Goal: Information Seeking & Learning: Learn about a topic

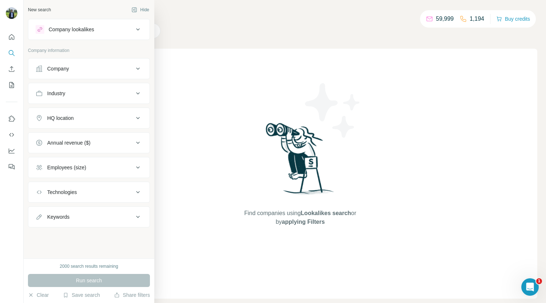
click at [74, 29] on div "Company lookalikes" at bounding box center [71, 29] width 45 height 7
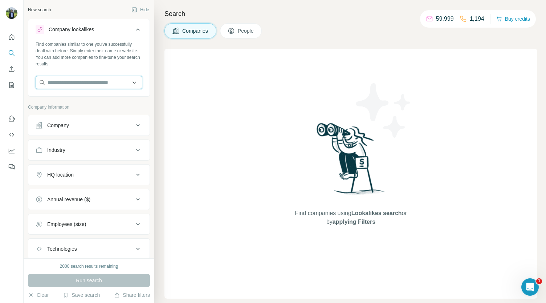
click at [83, 82] on input "text" at bounding box center [89, 82] width 107 height 13
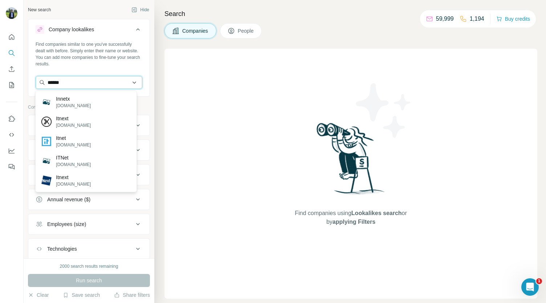
click at [118, 79] on input "******" at bounding box center [89, 82] width 107 height 13
click at [90, 85] on input "******" at bounding box center [89, 82] width 107 height 13
type input "*"
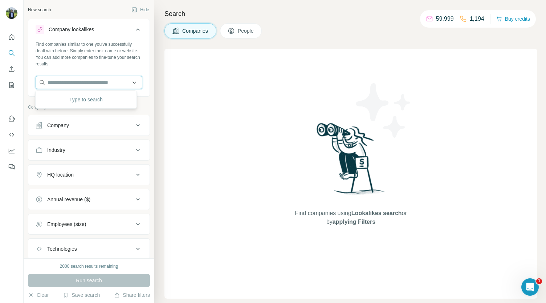
paste input "*********"
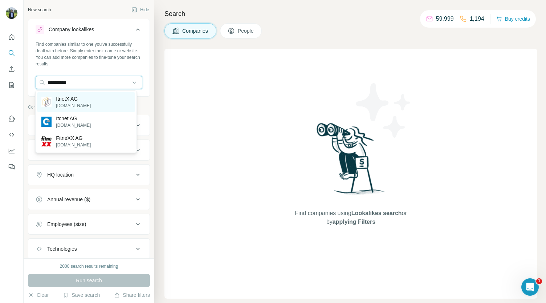
type input "*********"
click at [91, 104] on div "ItnetX AG [DOMAIN_NAME]" at bounding box center [86, 102] width 98 height 20
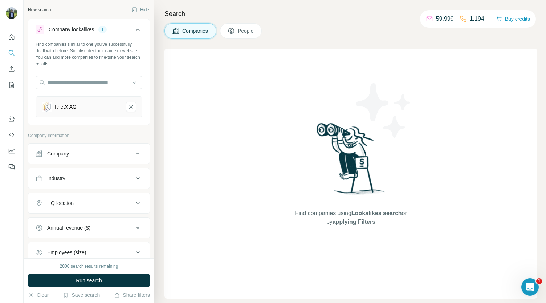
scroll to position [72, 0]
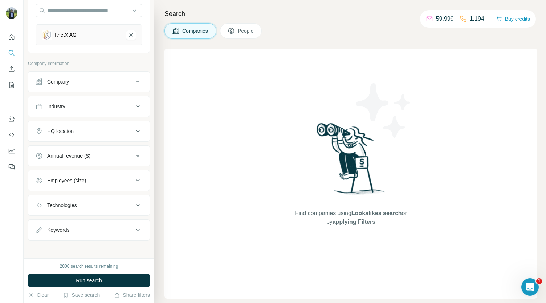
click at [102, 204] on div "Technologies" at bounding box center [85, 204] width 98 height 7
click at [110, 199] on button "Technologies" at bounding box center [88, 206] width 121 height 20
click at [100, 234] on button "Keywords" at bounding box center [88, 229] width 121 height 17
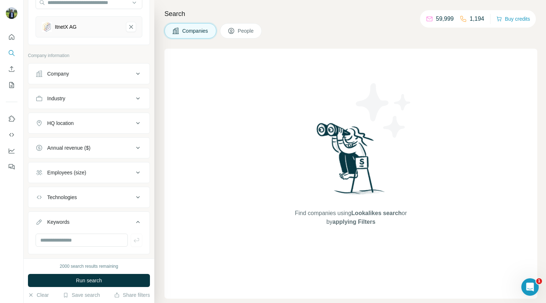
click at [94, 220] on div "Keywords" at bounding box center [85, 221] width 98 height 7
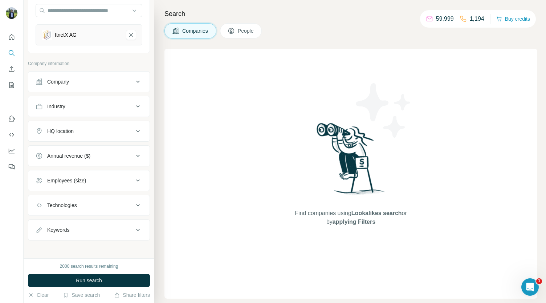
click at [99, 178] on div "Employees (size)" at bounding box center [85, 180] width 98 height 7
click at [38, 207] on icon at bounding box center [40, 209] width 9 height 9
click at [38, 222] on icon at bounding box center [40, 223] width 9 height 9
click at [39, 233] on icon at bounding box center [40, 236] width 9 height 9
click at [126, 177] on div "Employees (size) 3" at bounding box center [85, 180] width 98 height 7
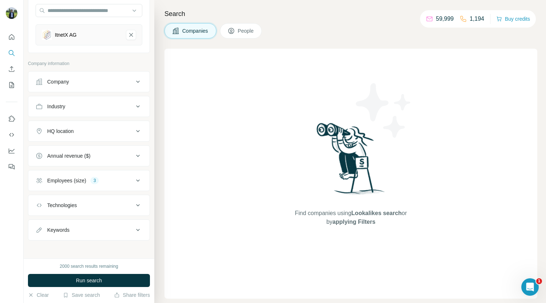
click at [103, 152] on div "Annual revenue ($)" at bounding box center [85, 155] width 98 height 7
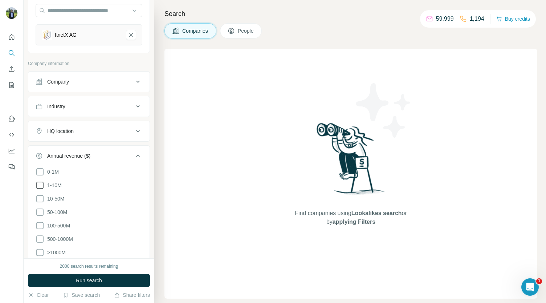
click at [40, 183] on icon at bounding box center [40, 185] width 9 height 9
click at [39, 196] on icon at bounding box center [40, 198] width 9 height 9
click at [37, 208] on icon at bounding box center [40, 212] width 9 height 9
click at [64, 283] on button "Run search" at bounding box center [89, 280] width 122 height 13
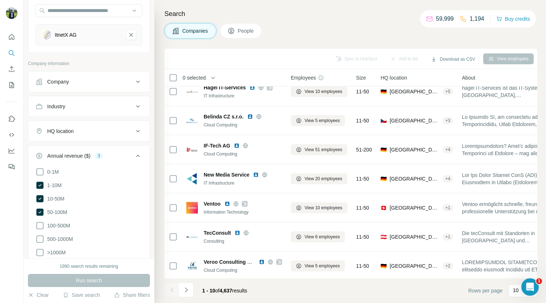
scroll to position [97, 0]
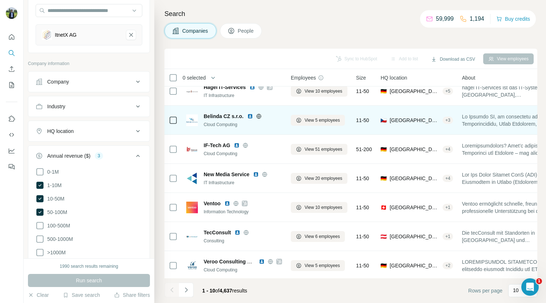
click at [250, 117] on img at bounding box center [250, 116] width 6 height 6
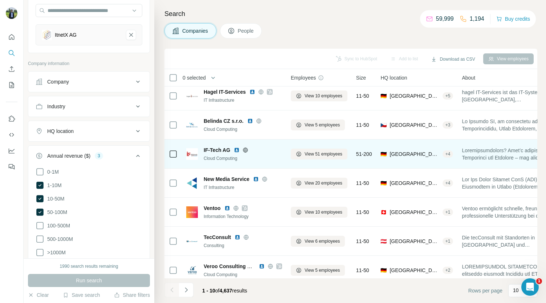
scroll to position [102, 0]
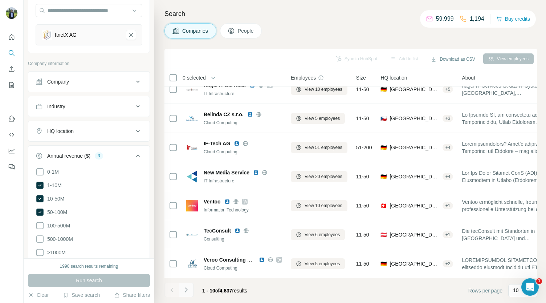
click at [189, 288] on icon "Navigate to next page" at bounding box center [185, 289] width 7 height 7
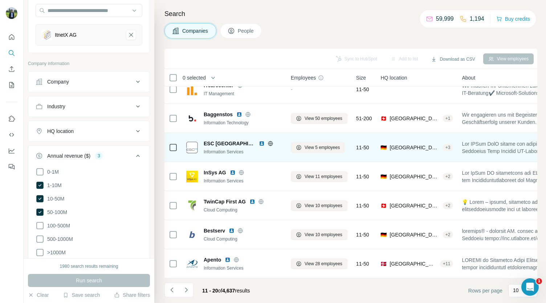
scroll to position [0, 0]
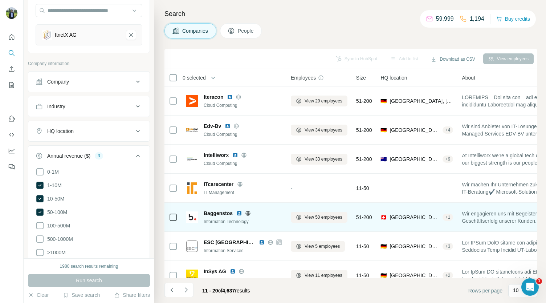
click at [237, 212] on img at bounding box center [239, 213] width 6 height 6
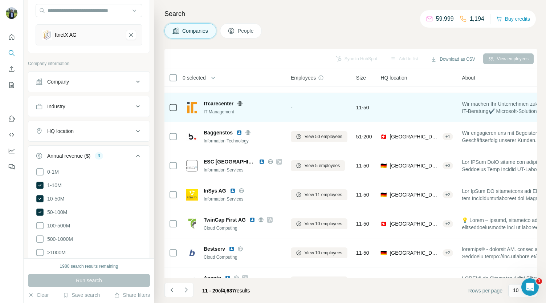
scroll to position [81, 0]
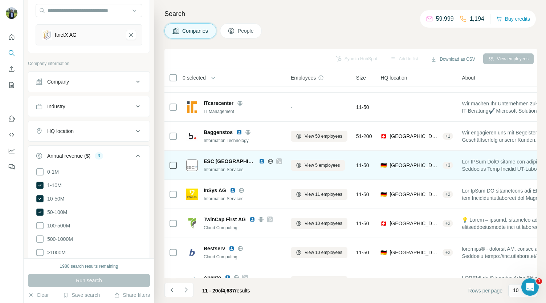
click at [259, 160] on img at bounding box center [262, 161] width 6 height 6
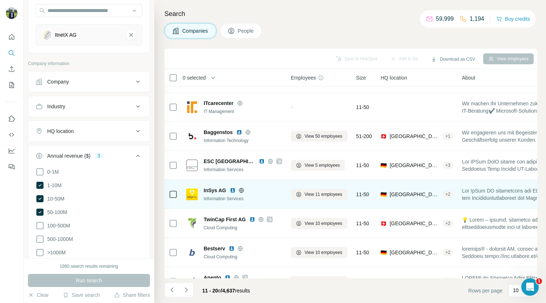
scroll to position [102, 0]
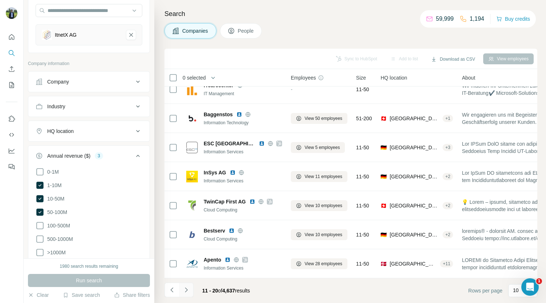
click at [192, 288] on button "Navigate to next page" at bounding box center [186, 289] width 15 height 15
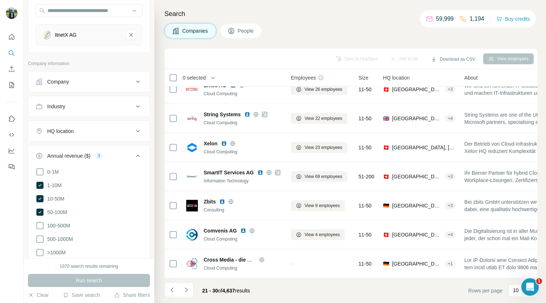
scroll to position [0, 0]
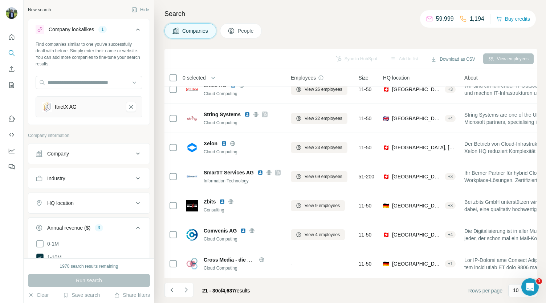
click at [108, 199] on div "HQ location" at bounding box center [85, 202] width 98 height 7
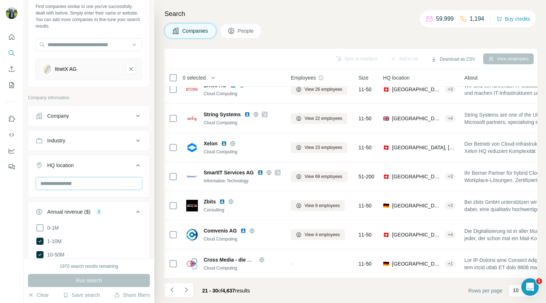
scroll to position [40, 0]
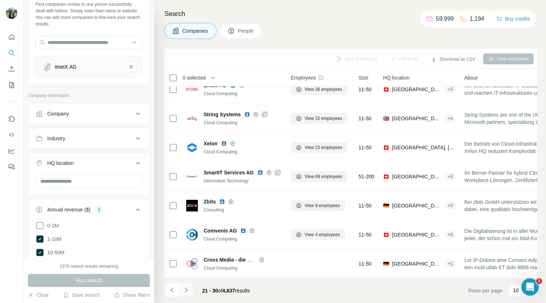
click at [185, 289] on icon "Navigate to next page" at bounding box center [185, 289] width 7 height 7
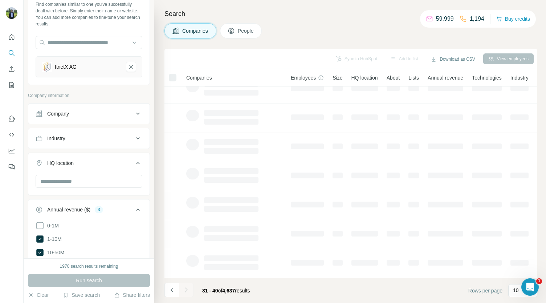
scroll to position [0, 0]
